Goal: Information Seeking & Learning: Compare options

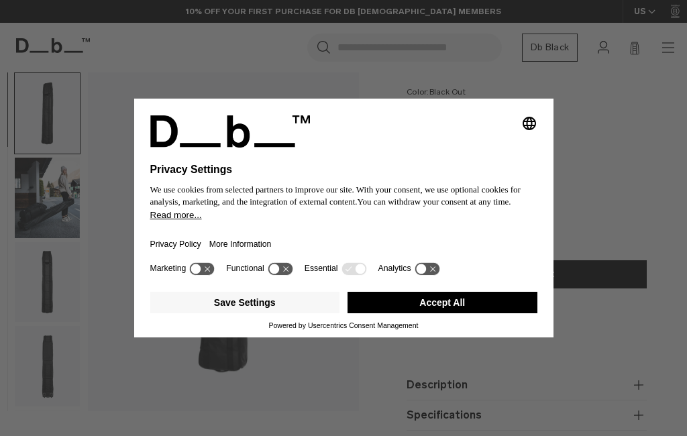
click at [399, 313] on button "Accept All" at bounding box center [443, 302] width 190 height 21
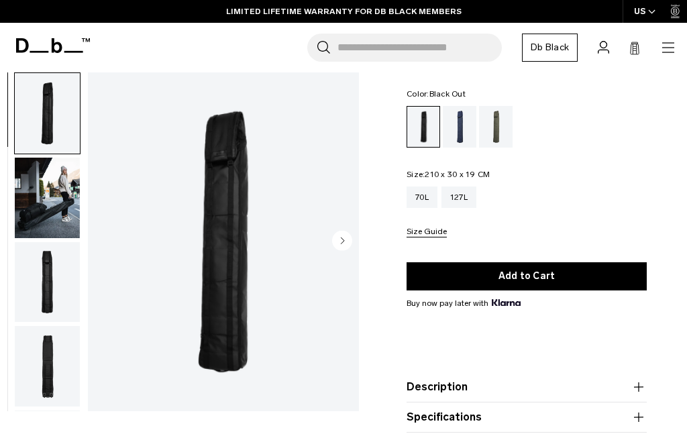
scroll to position [59, 0]
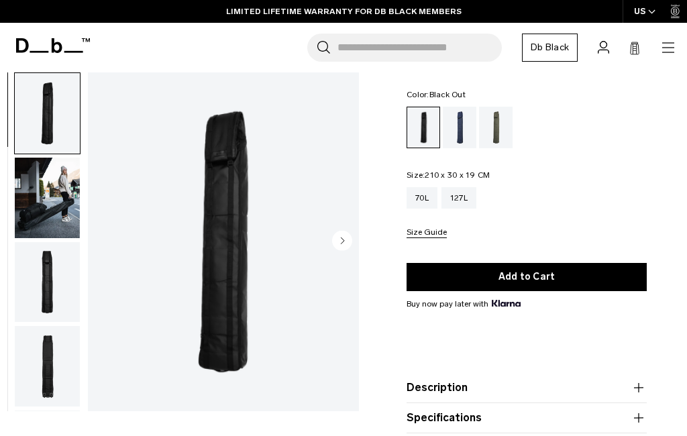
click at [458, 128] on div "Blue Hour" at bounding box center [460, 128] width 34 height 42
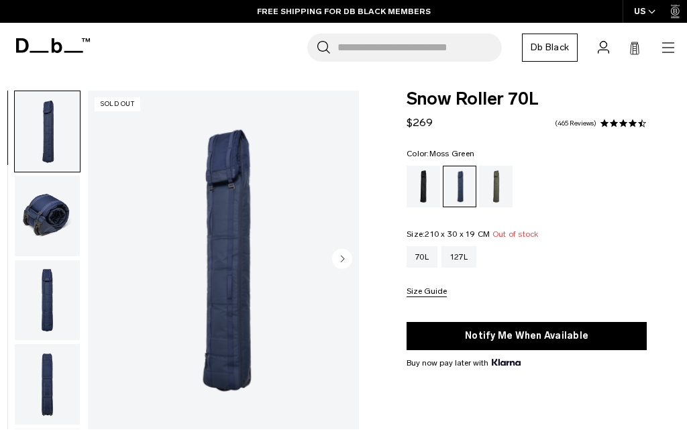
click at [496, 197] on div "Moss Green" at bounding box center [496, 187] width 34 height 42
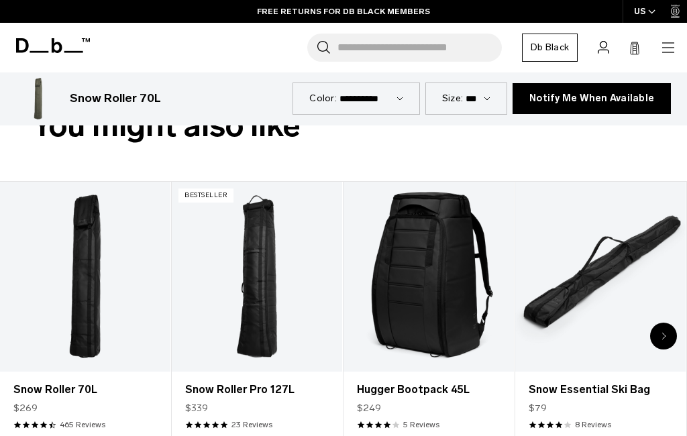
scroll to position [501, 0]
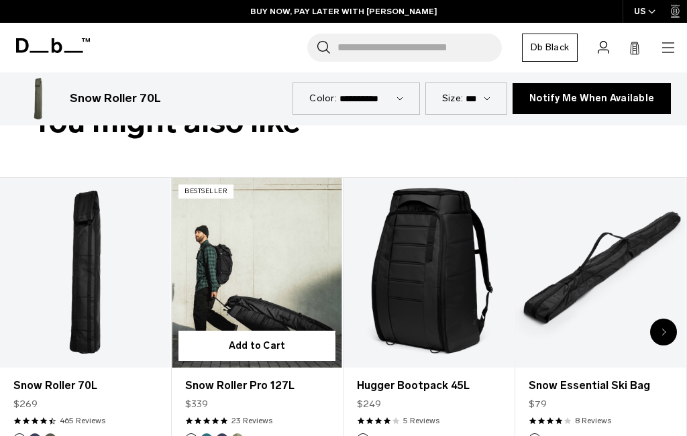
click at [201, 436] on img "Midnight Teal" at bounding box center [206, 439] width 15 height 15
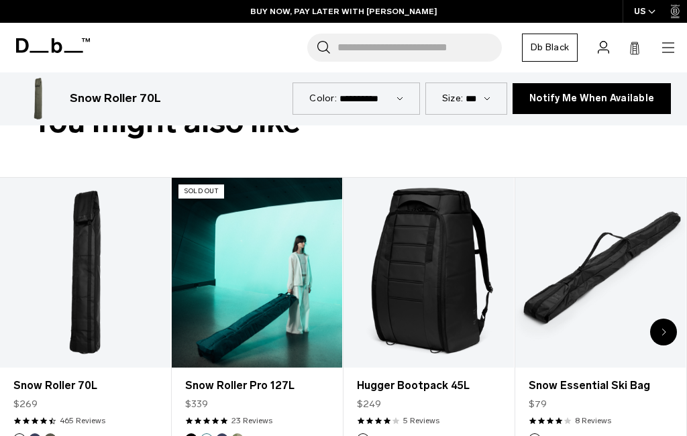
click at [220, 436] on button "Blue Hour" at bounding box center [222, 440] width 12 height 12
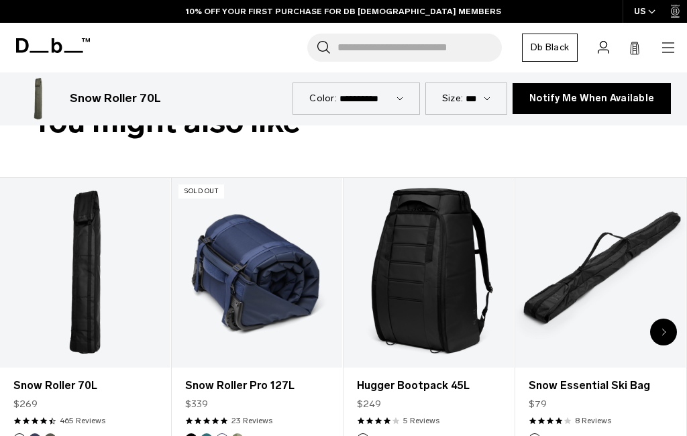
click at [259, 435] on link "+1 more" at bounding box center [264, 439] width 29 height 9
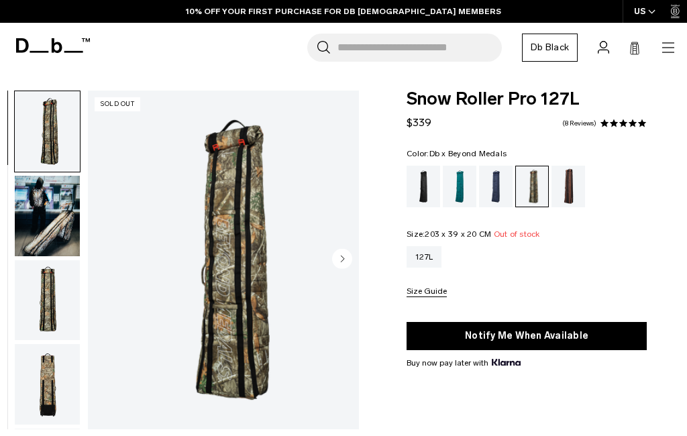
click at [499, 183] on div "Blue Hour" at bounding box center [496, 187] width 34 height 42
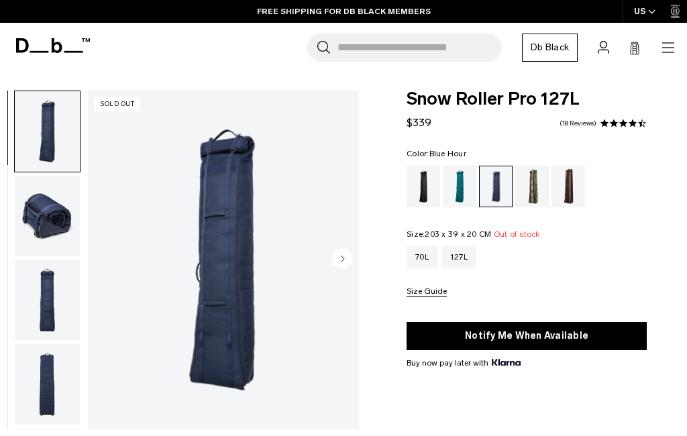
click at [465, 187] on div "Midnight Teal" at bounding box center [460, 187] width 34 height 42
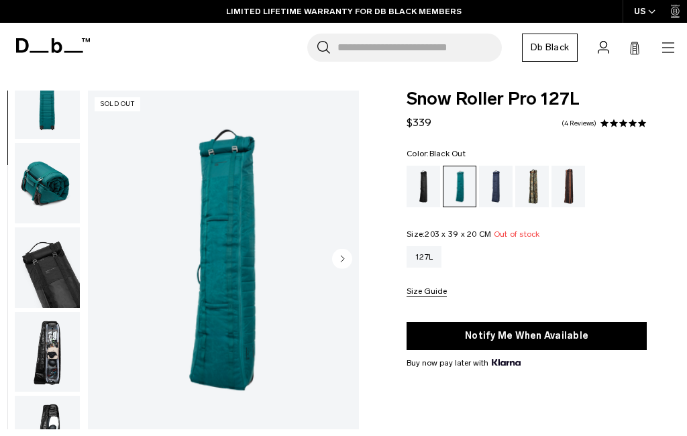
click at [424, 191] on div "Black Out" at bounding box center [424, 187] width 34 height 42
